Goal: Find specific page/section: Find specific page/section

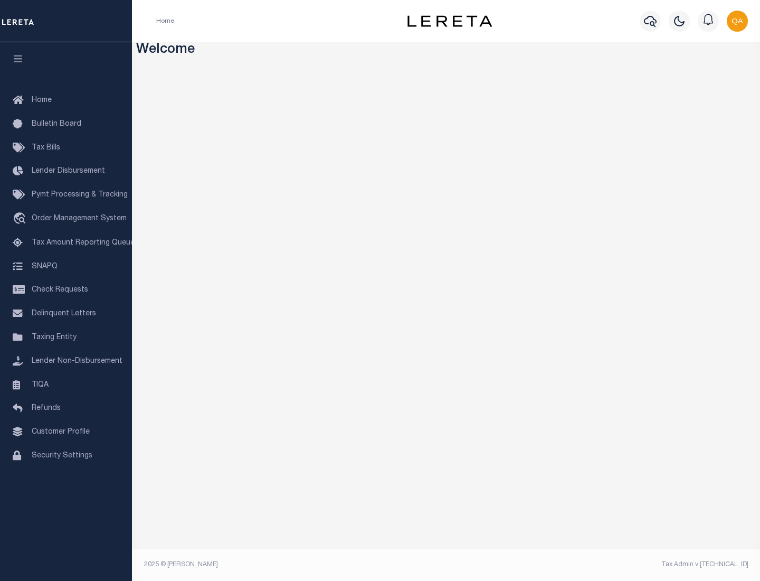
click at [66, 384] on link "TIQA" at bounding box center [66, 385] width 132 height 24
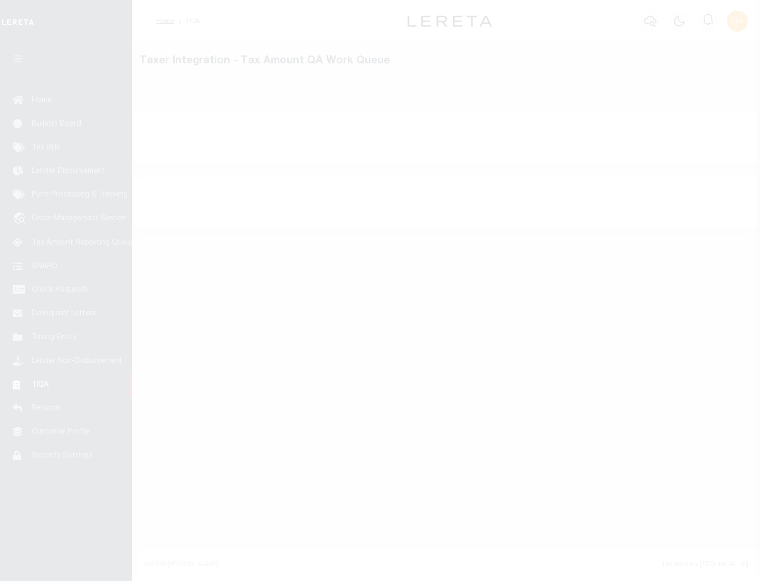
select select "200"
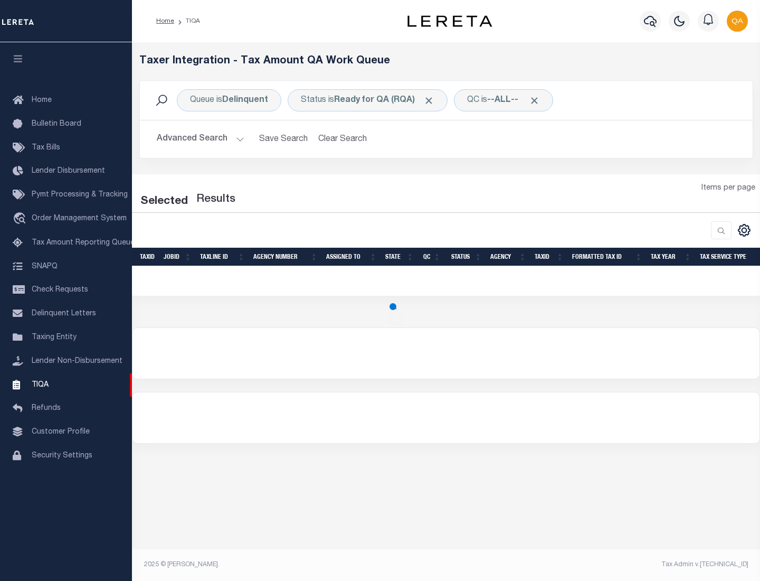
select select "200"
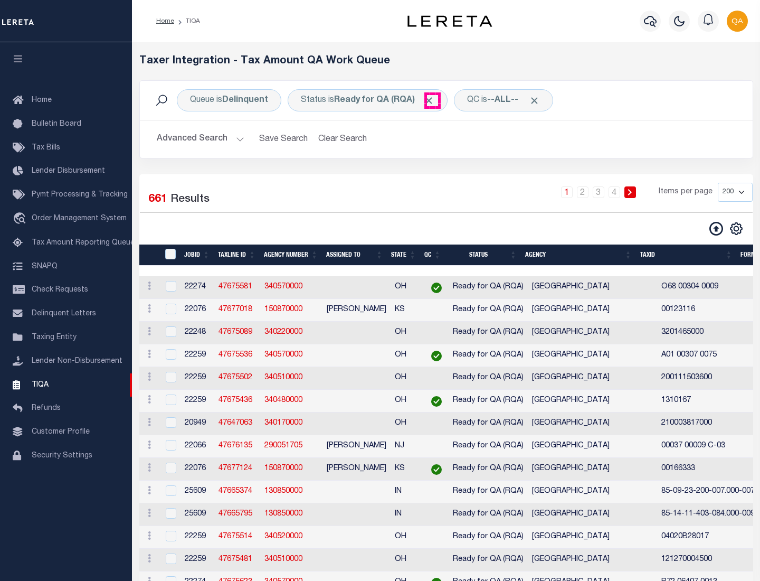
click at [432, 100] on span "Click to Remove" at bounding box center [428, 100] width 11 height 11
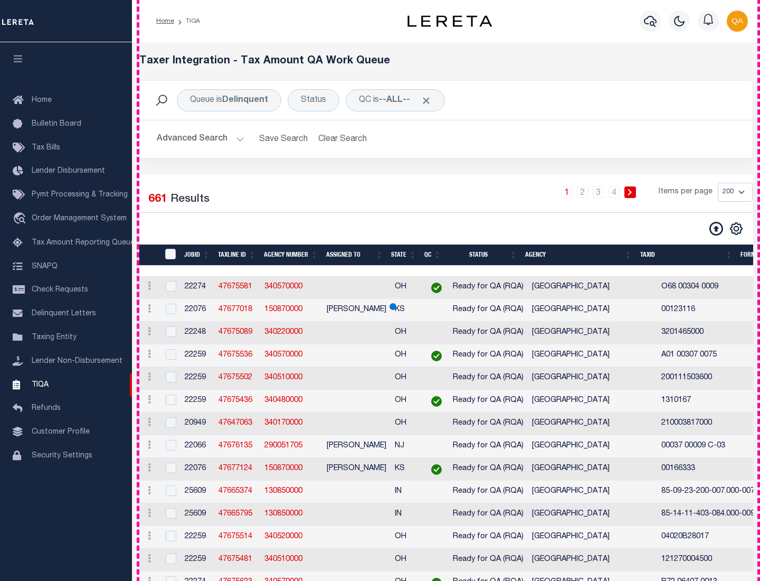
scroll to position [2256, 0]
